Goal: Navigation & Orientation: Find specific page/section

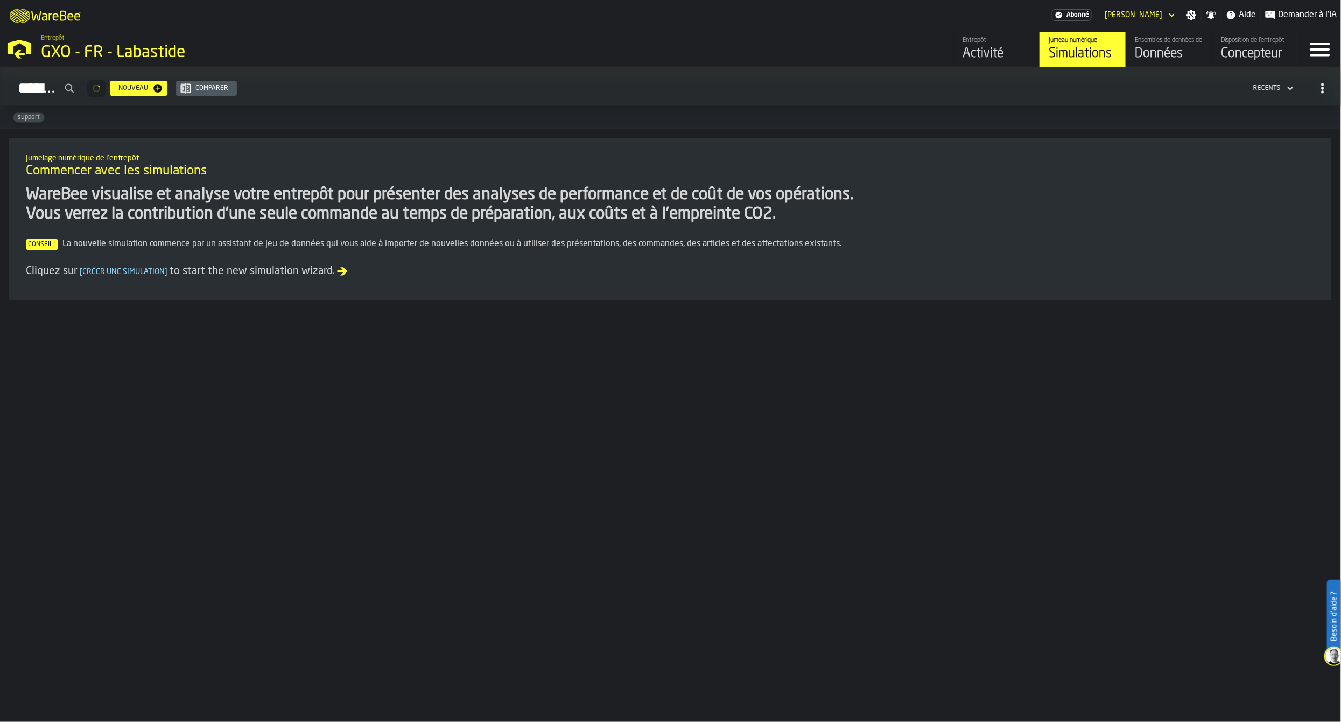
click at [1163, 55] on div "Données" at bounding box center [1169, 53] width 68 height 17
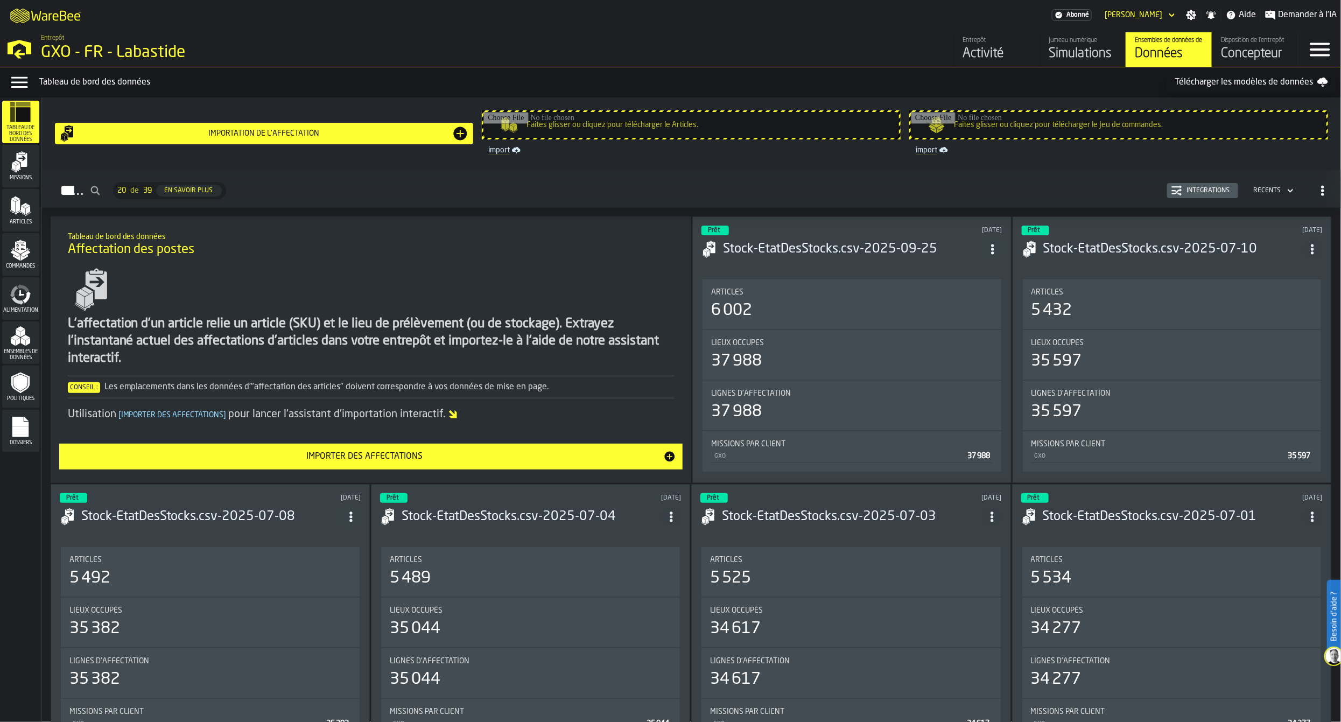
click at [21, 286] on icon "menu Alimentation" at bounding box center [24, 288] width 12 height 9
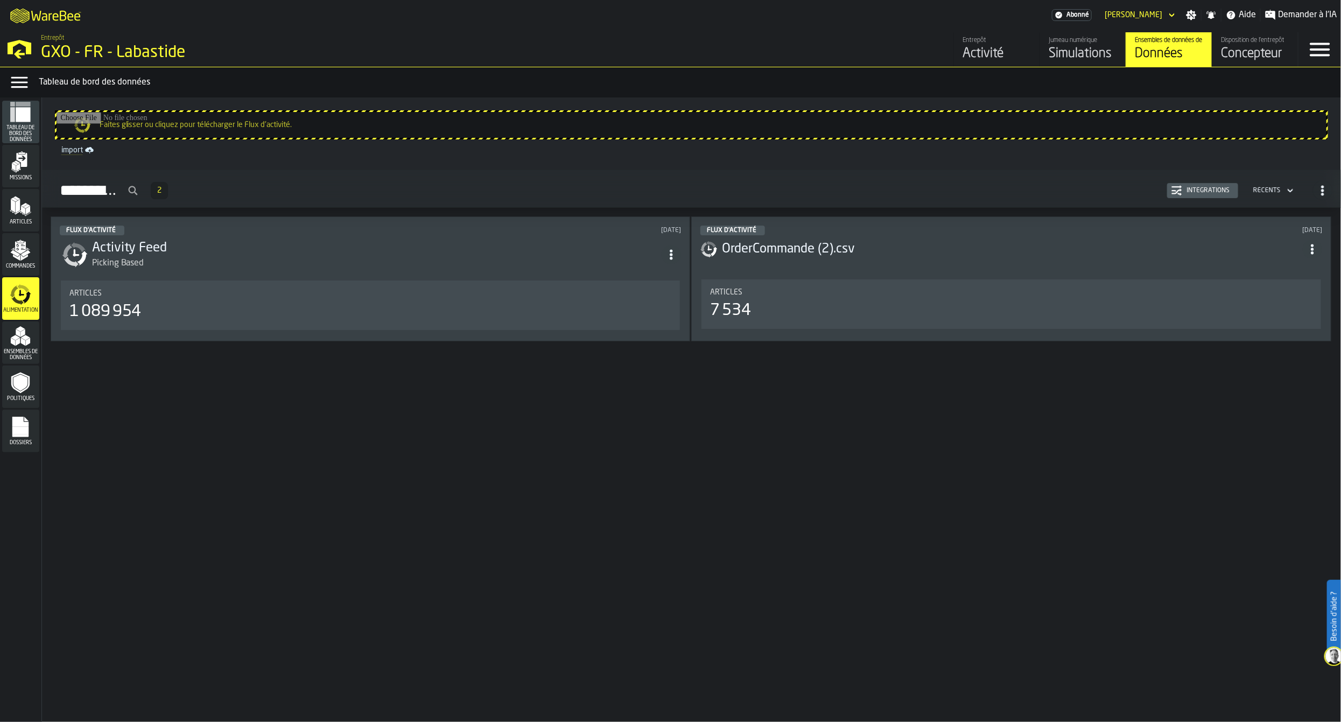
click at [15, 251] on icon "menu Commandes" at bounding box center [20, 247] width 11 height 12
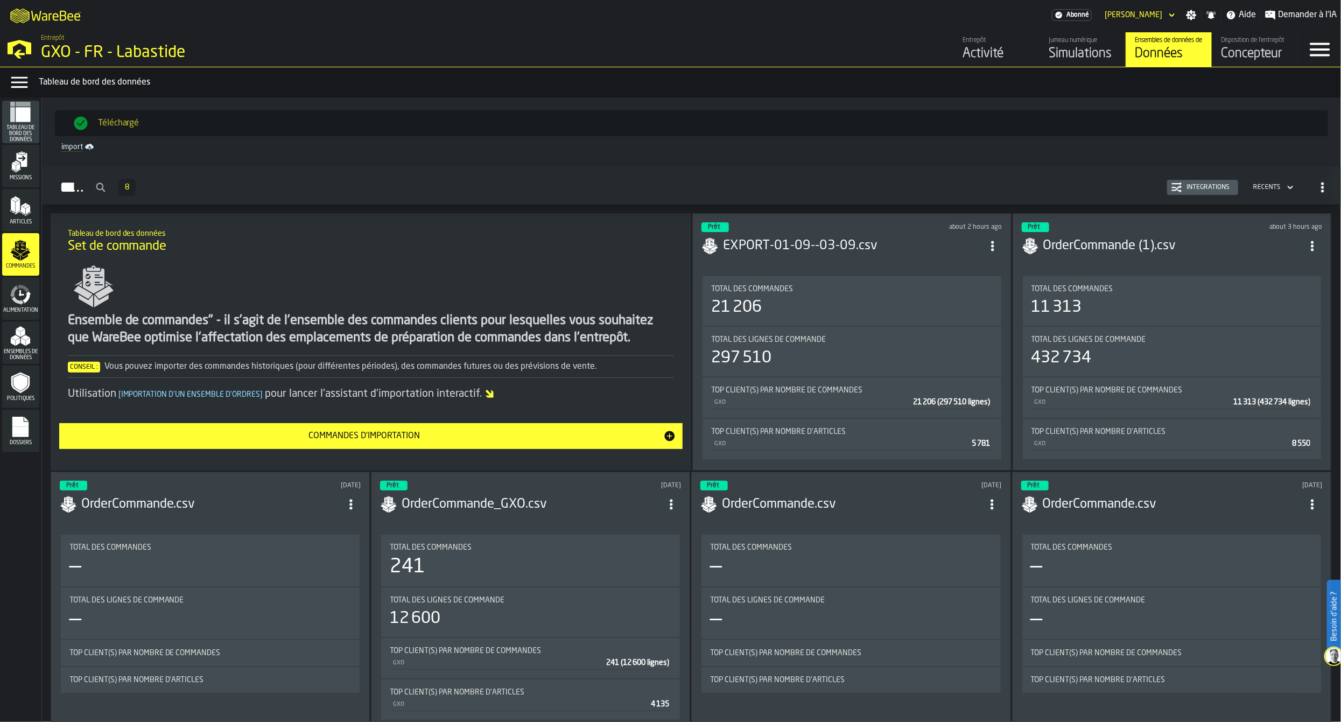
click at [1208, 181] on button "Intégrations" at bounding box center [1202, 187] width 71 height 15
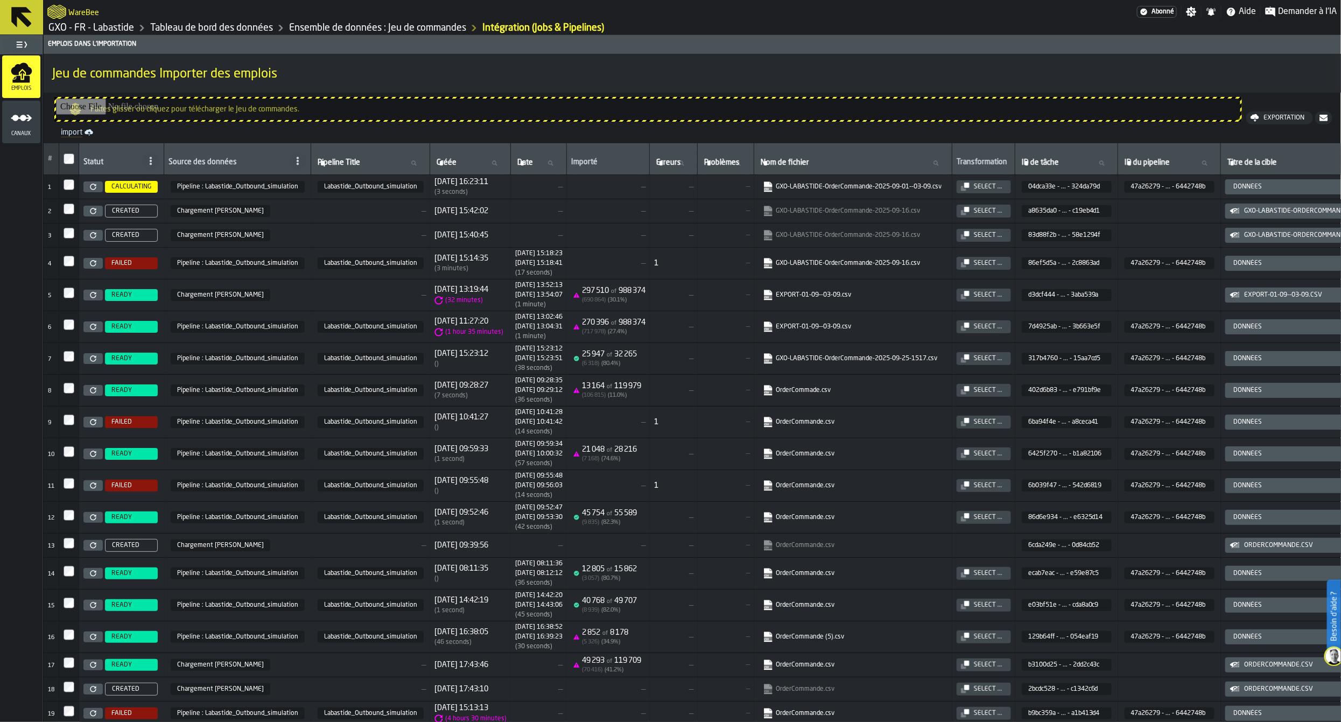
click at [414, 26] on link "Ensemble de données : Jeu de commandes" at bounding box center [377, 28] width 177 height 12
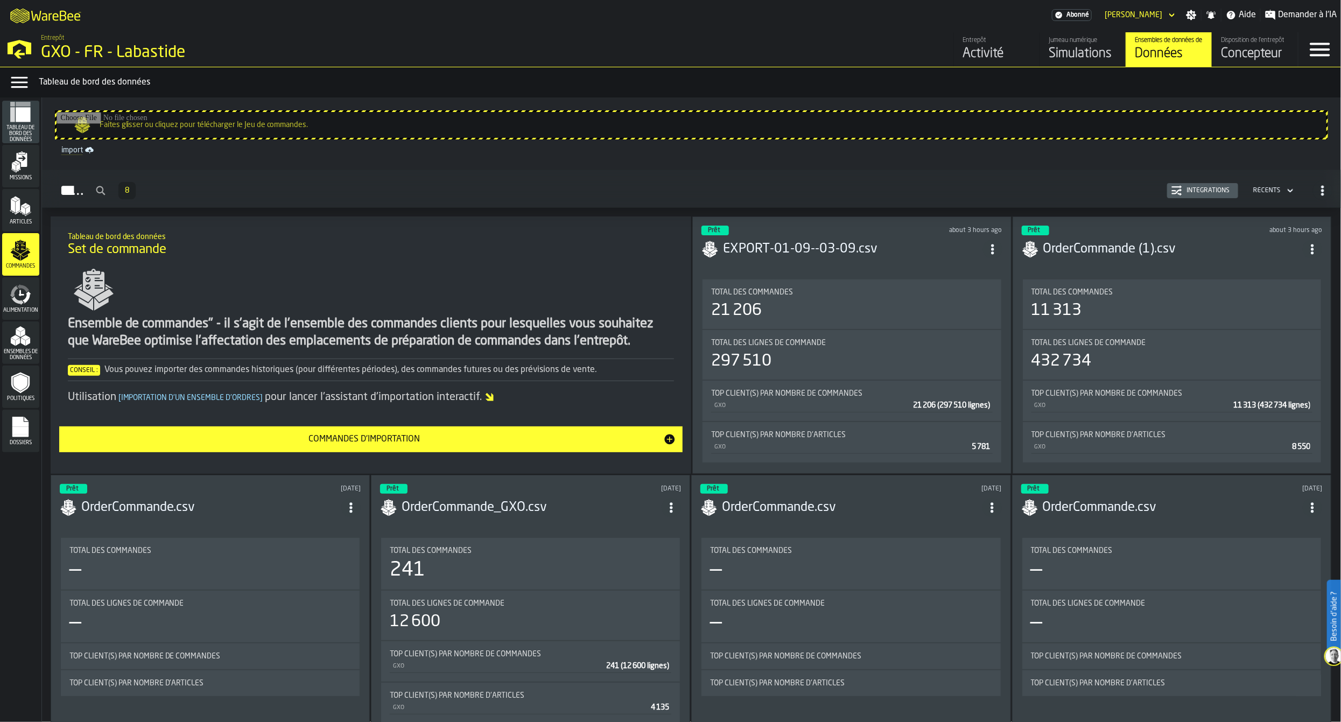
click at [1200, 189] on div "Intégrations" at bounding box center [1208, 191] width 52 height 8
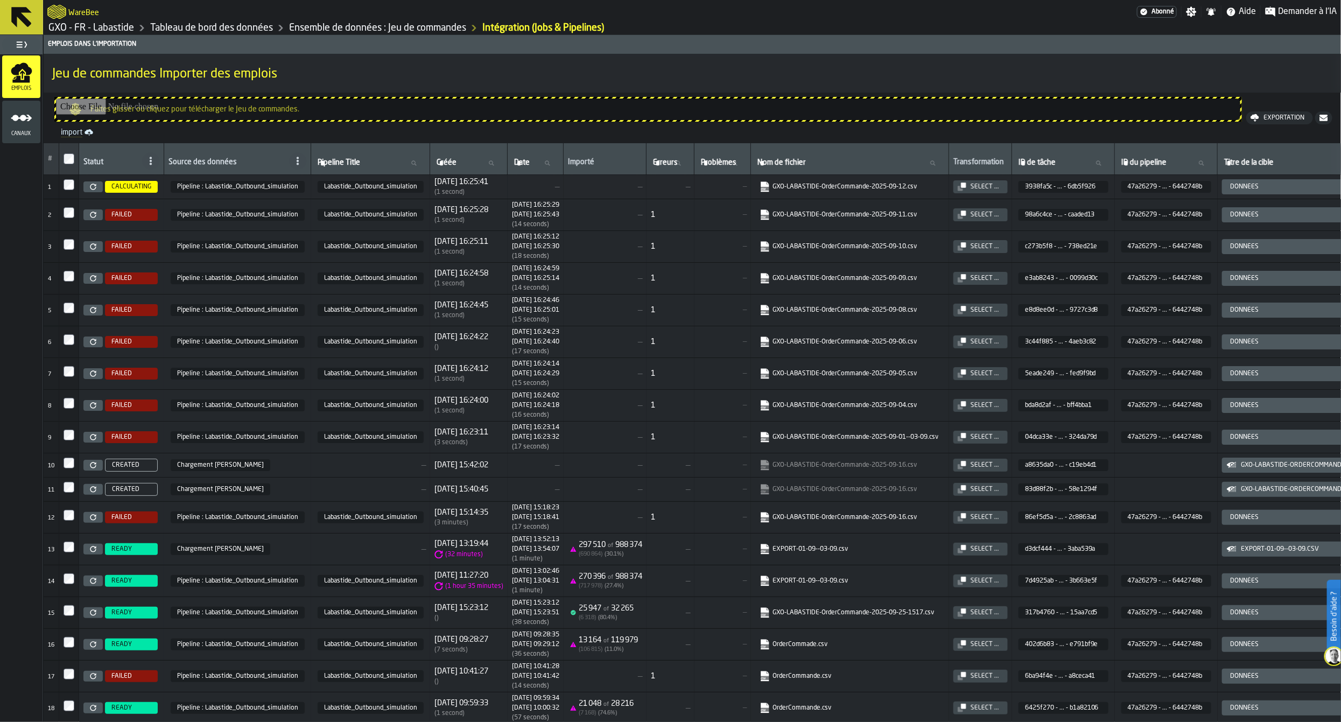
click at [409, 26] on link "Ensemble de données : Jeu de commandes" at bounding box center [377, 28] width 177 height 12
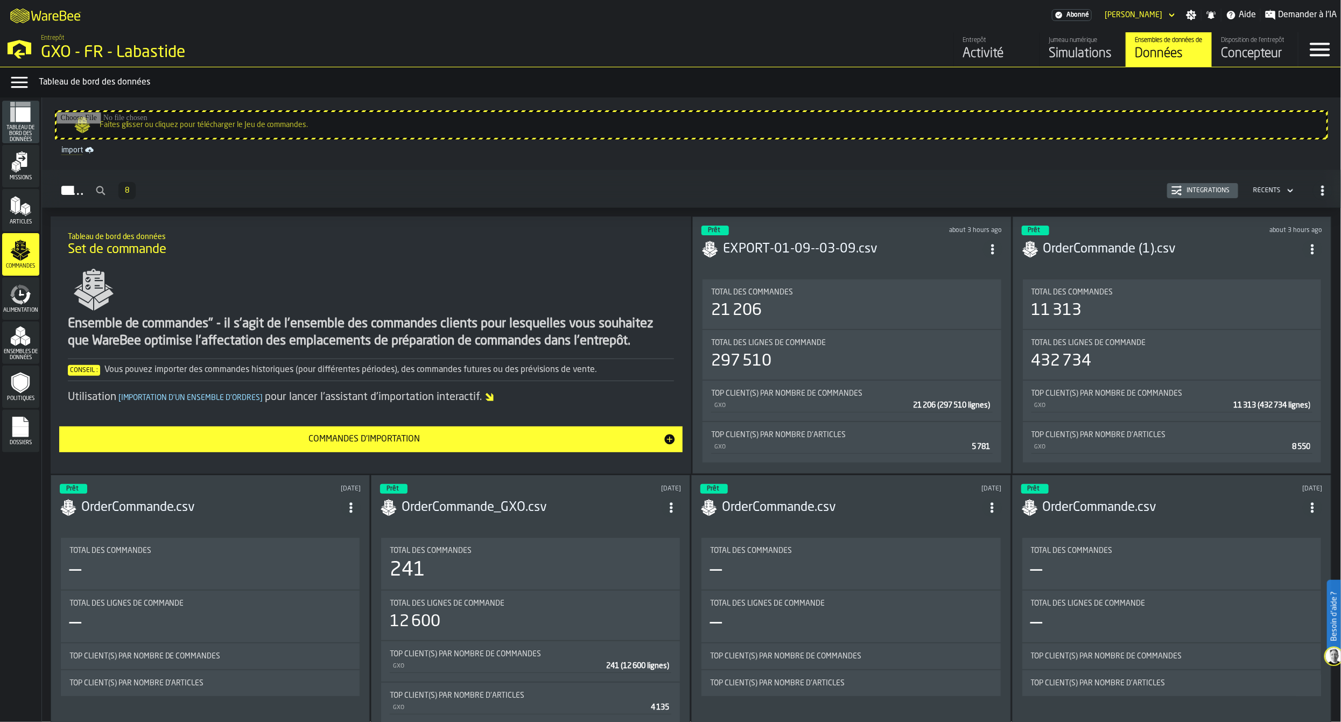
click at [1201, 186] on div "Intégrations" at bounding box center [1202, 190] width 62 height 11
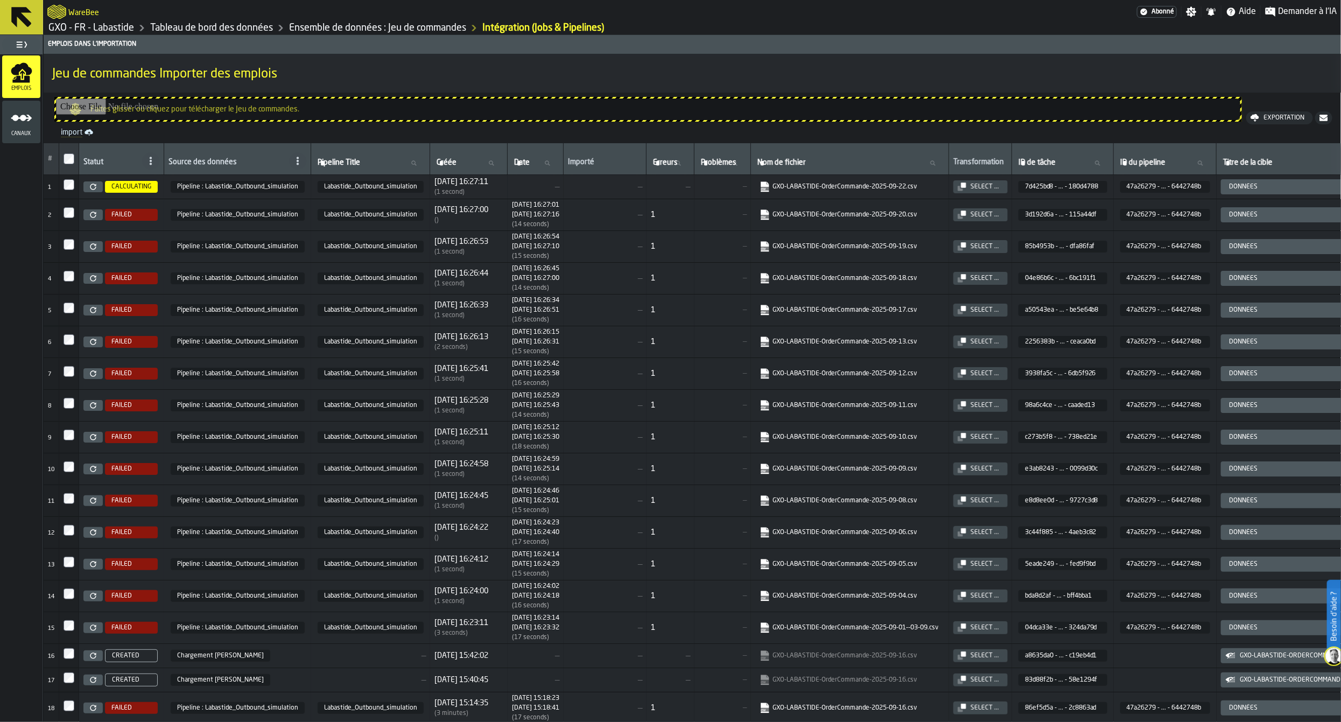
click at [398, 22] on link "Ensemble de données : Jeu de commandes" at bounding box center [377, 28] width 177 height 12
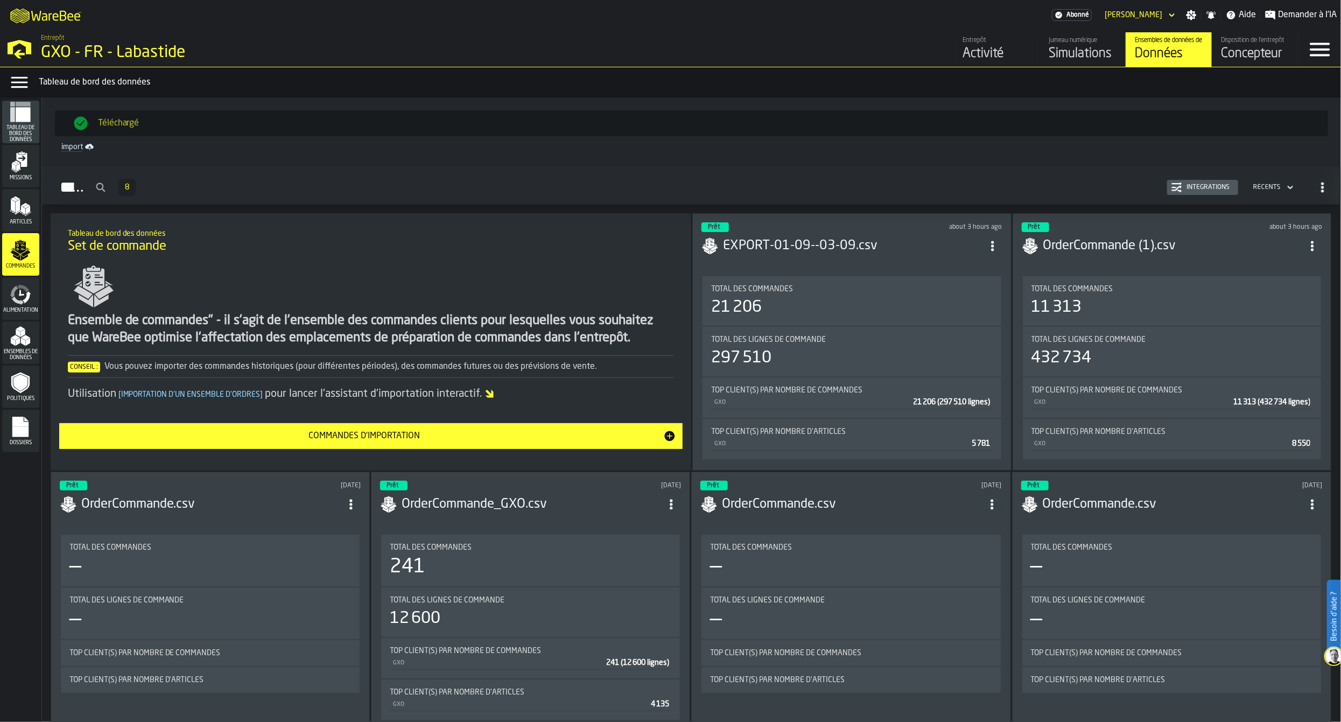
click at [1205, 201] on h2 "Commandes 8 Intégrations Récents" at bounding box center [691, 185] width 1299 height 38
click at [1208, 186] on div "Intégrations" at bounding box center [1208, 188] width 52 height 8
